Goal: Information Seeking & Learning: Find specific page/section

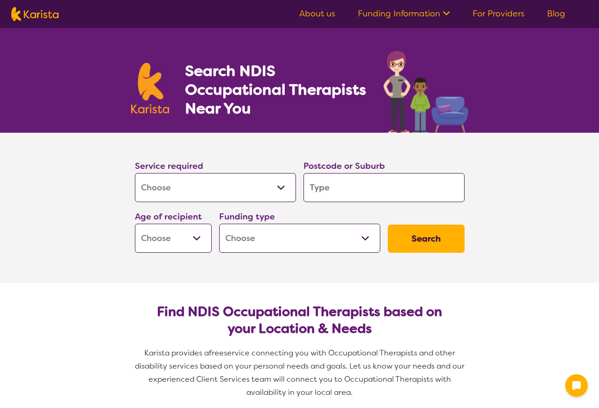
select select "[MEDICAL_DATA]"
click at [322, 190] on input "search" at bounding box center [384, 187] width 161 height 29
type input "3"
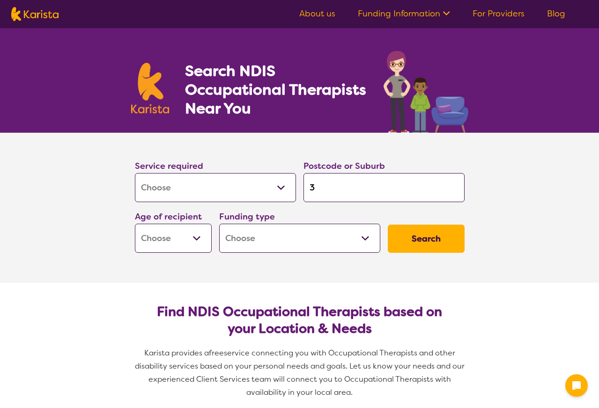
type input "31"
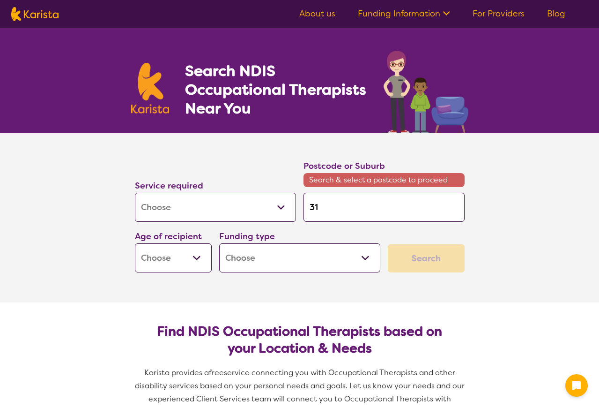
type input "319"
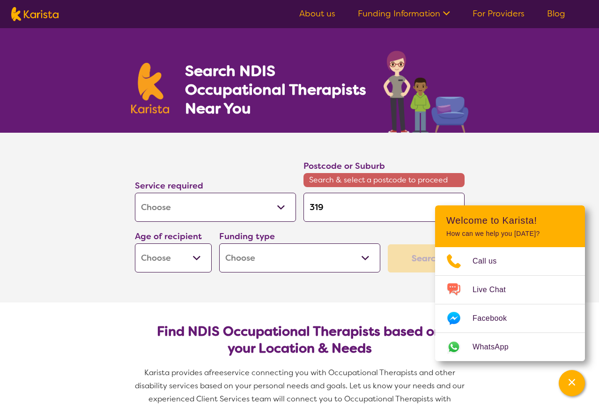
type input "3190"
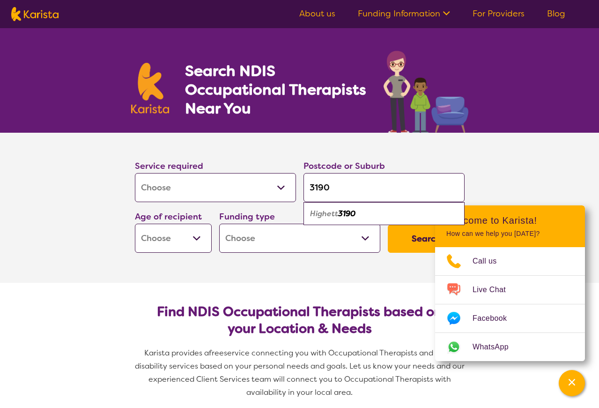
type input "3190"
click at [333, 213] on em "Highett" at bounding box center [324, 213] width 28 height 10
click at [200, 240] on select "Early Childhood - 0 to 9 Child - 10 to 11 Adolescent - 12 to 17 Adult - 18 to 6…" at bounding box center [173, 237] width 77 height 29
select select "AD"
click at [135, 223] on select "Early Childhood - 0 to 9 Child - 10 to 11 Adolescent - 12 to 17 Adult - 18 to 6…" at bounding box center [173, 237] width 77 height 29
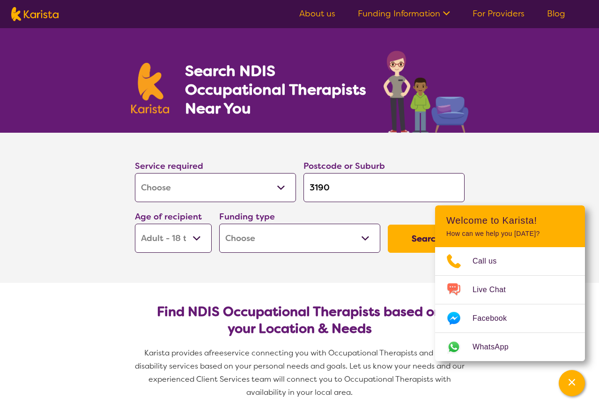
select select "AD"
click at [288, 240] on select "Home Care Package (HCP) National Disability Insurance Scheme (NDIS) I don't know" at bounding box center [299, 237] width 161 height 29
select select "HCP"
click at [219, 223] on select "Home Care Package (HCP) National Disability Insurance Scheme (NDIS) I don't know" at bounding box center [299, 237] width 161 height 29
select select "HCP"
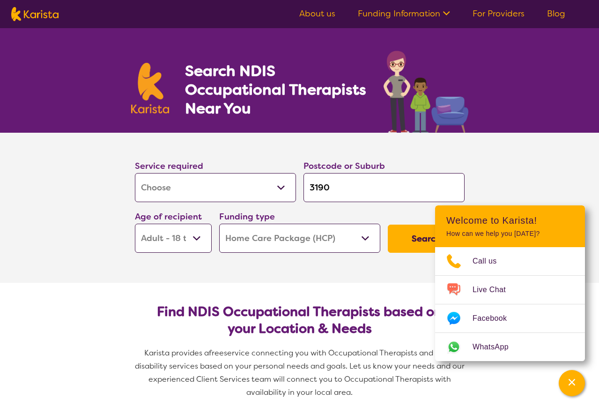
click at [420, 239] on button "Search" at bounding box center [426, 238] width 77 height 28
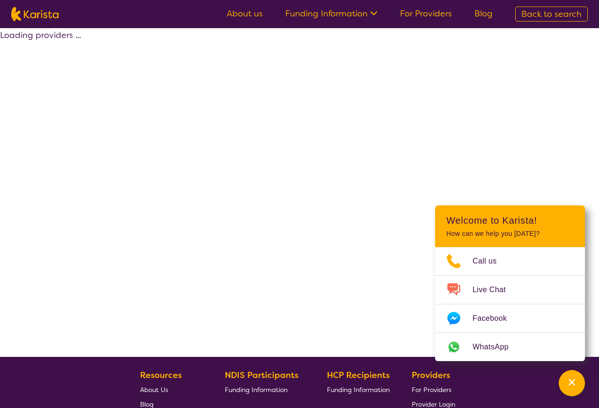
select select "[MEDICAL_DATA]"
select select "AD"
select select "HCP"
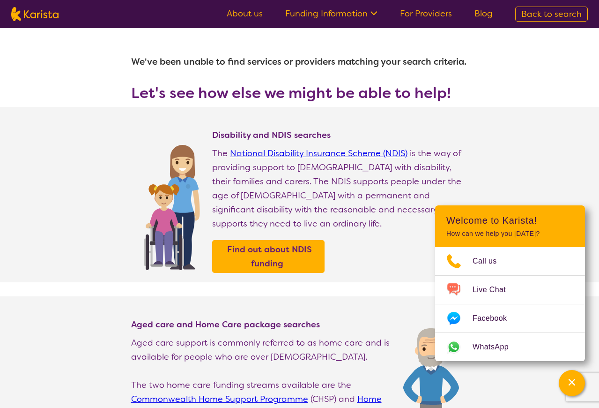
click at [369, 259] on div "Disability and NDIS searches The National Disability Insurance Scheme (NDIS) is…" at bounding box center [340, 205] width 256 height 153
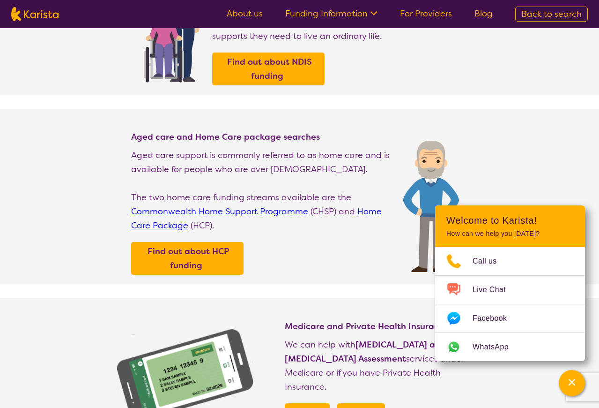
scroll to position [234, 0]
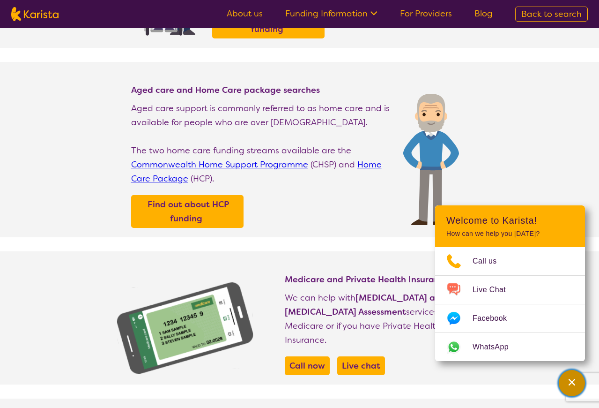
click at [574, 382] on icon "Channel Menu" at bounding box center [571, 381] width 9 height 9
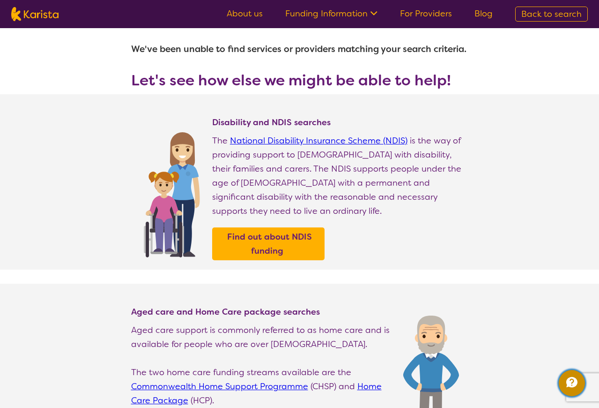
scroll to position [0, 0]
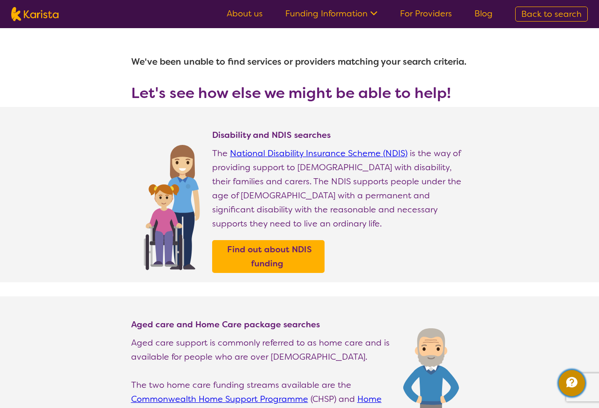
select select "[MEDICAL_DATA]"
select select "AD"
select select "HCP"
select select "[MEDICAL_DATA]"
select select "AD"
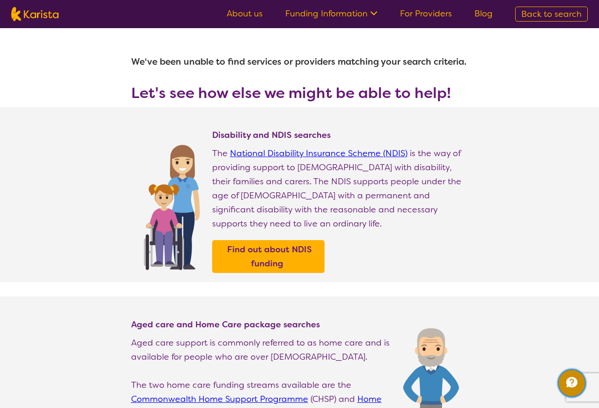
select select "HCP"
